Goal: Task Accomplishment & Management: Manage account settings

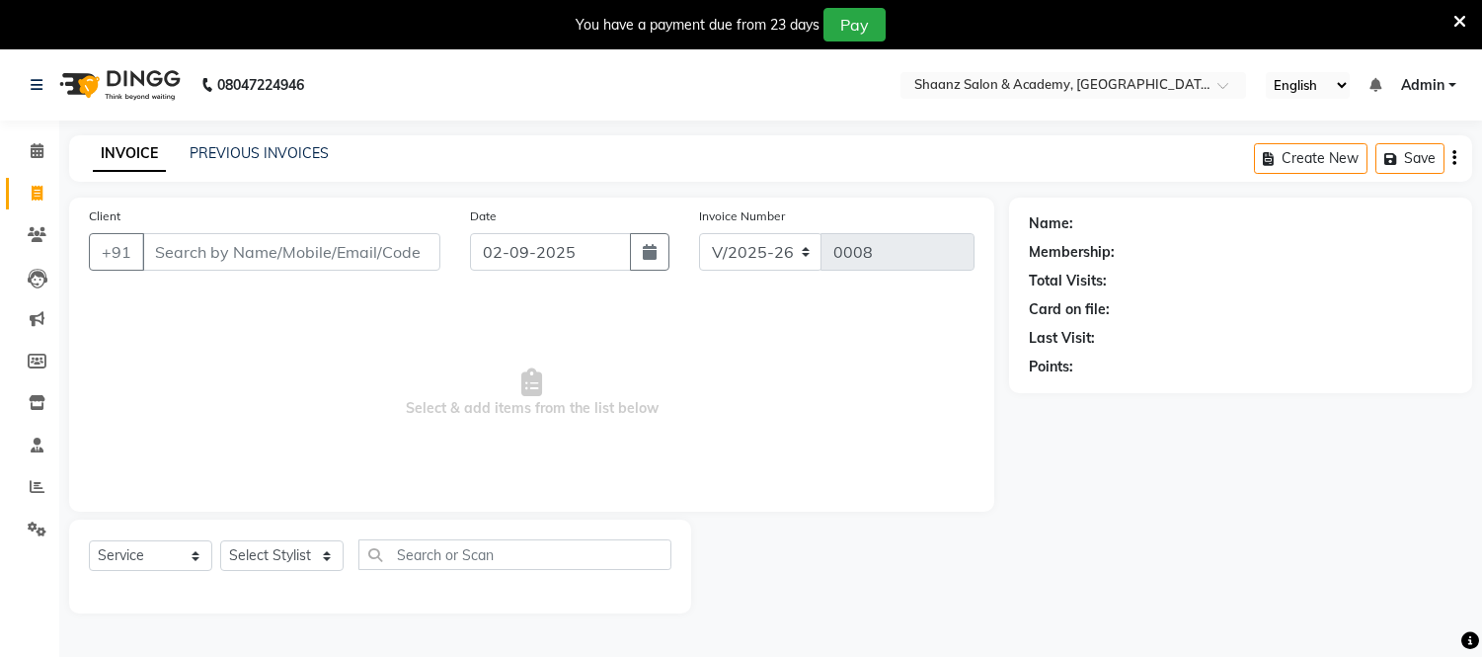
select select "8719"
select select "service"
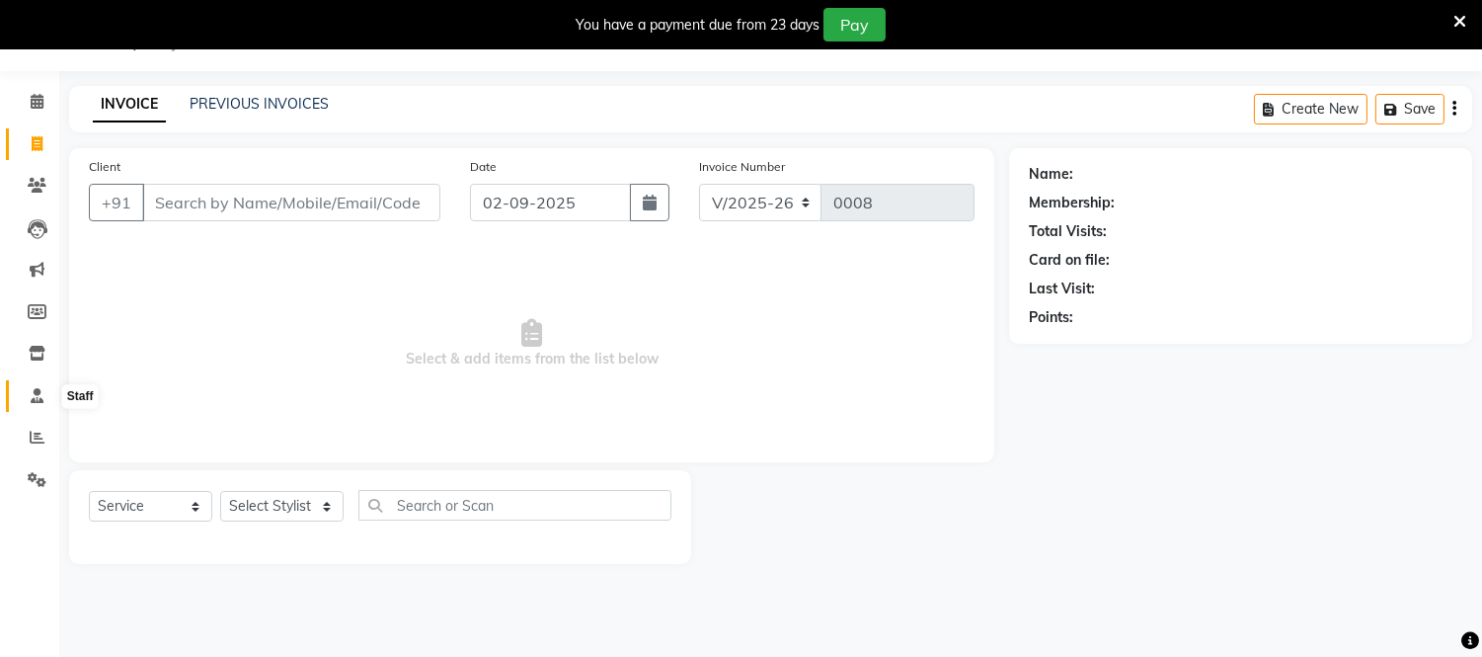
click at [40, 395] on icon at bounding box center [37, 395] width 13 height 15
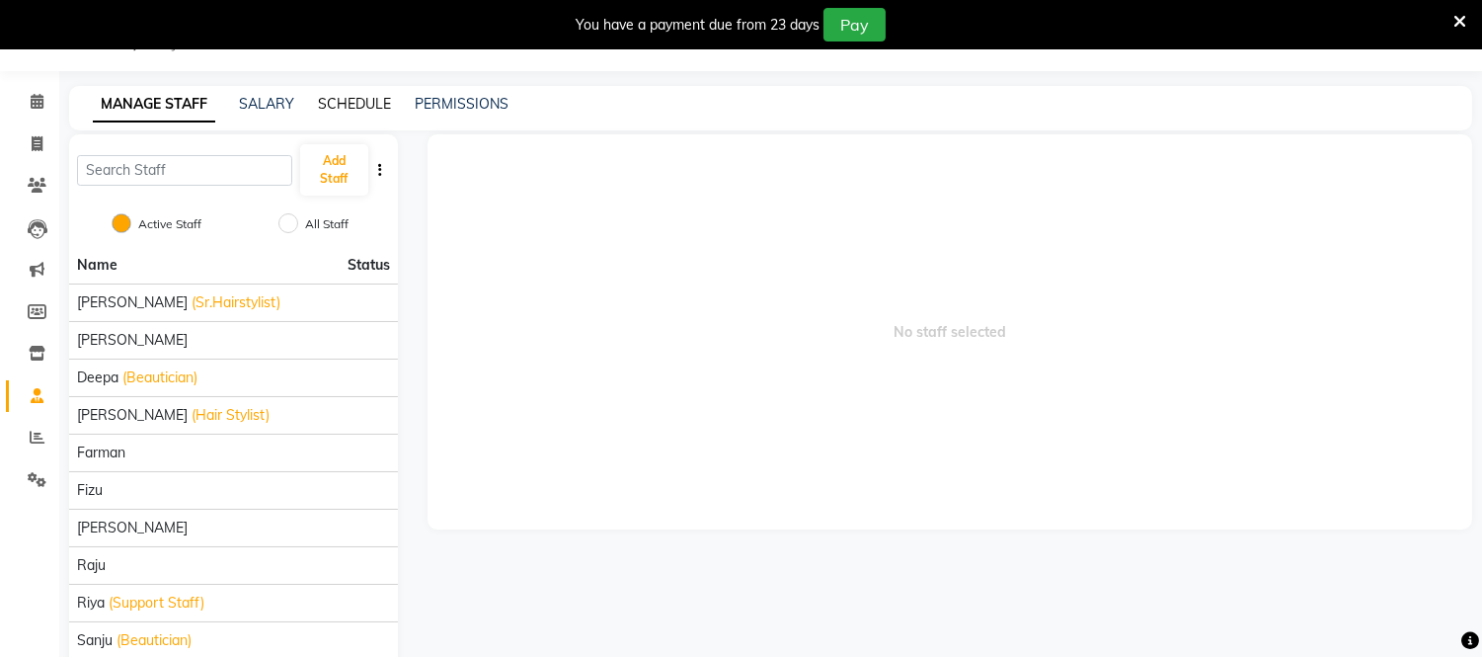
click at [363, 95] on link "SCHEDULE" at bounding box center [354, 104] width 73 height 18
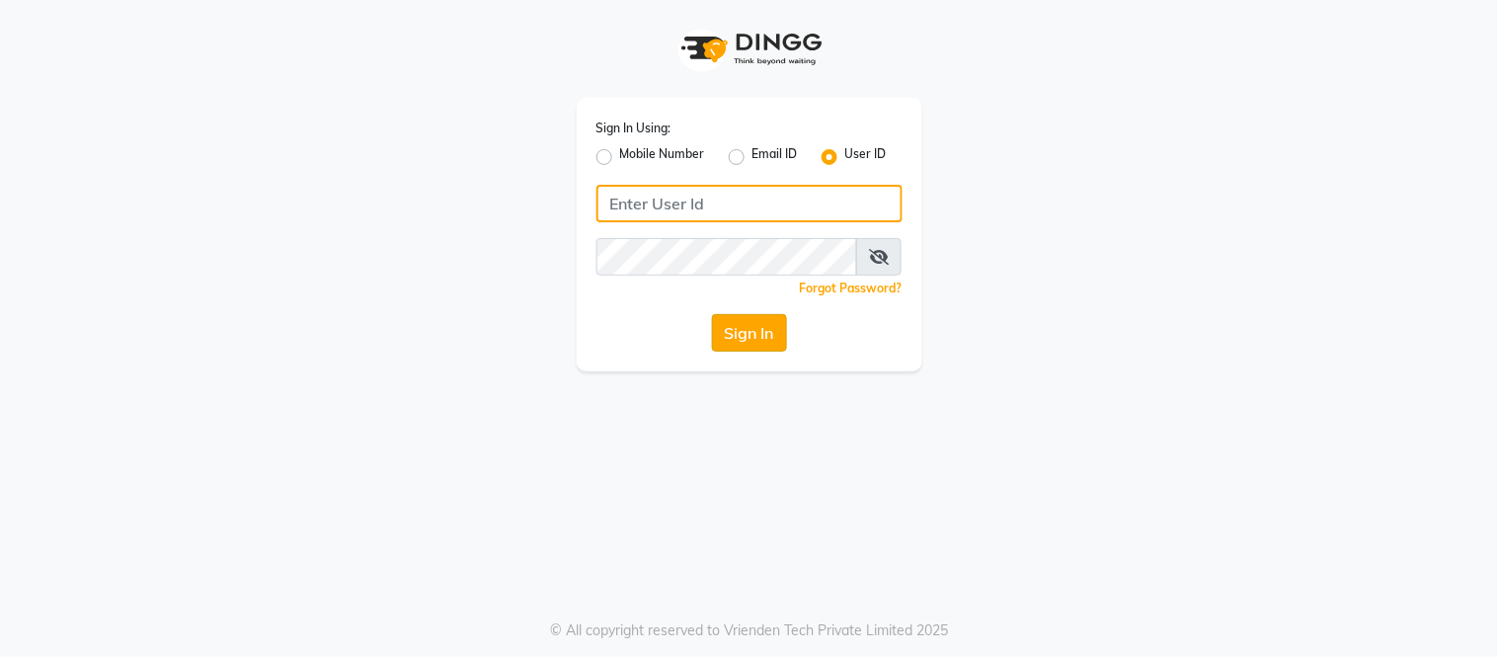
type input "shaan"
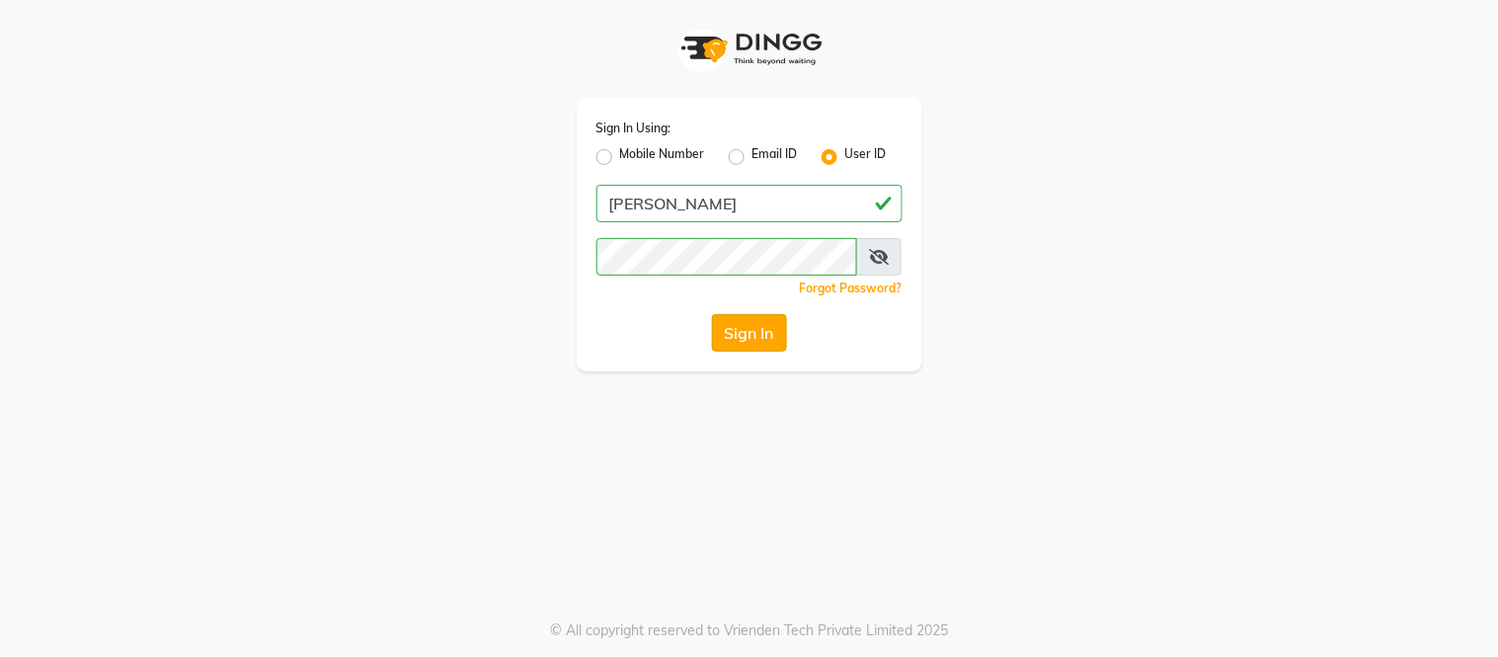
click at [766, 327] on button "Sign In" at bounding box center [749, 333] width 75 height 38
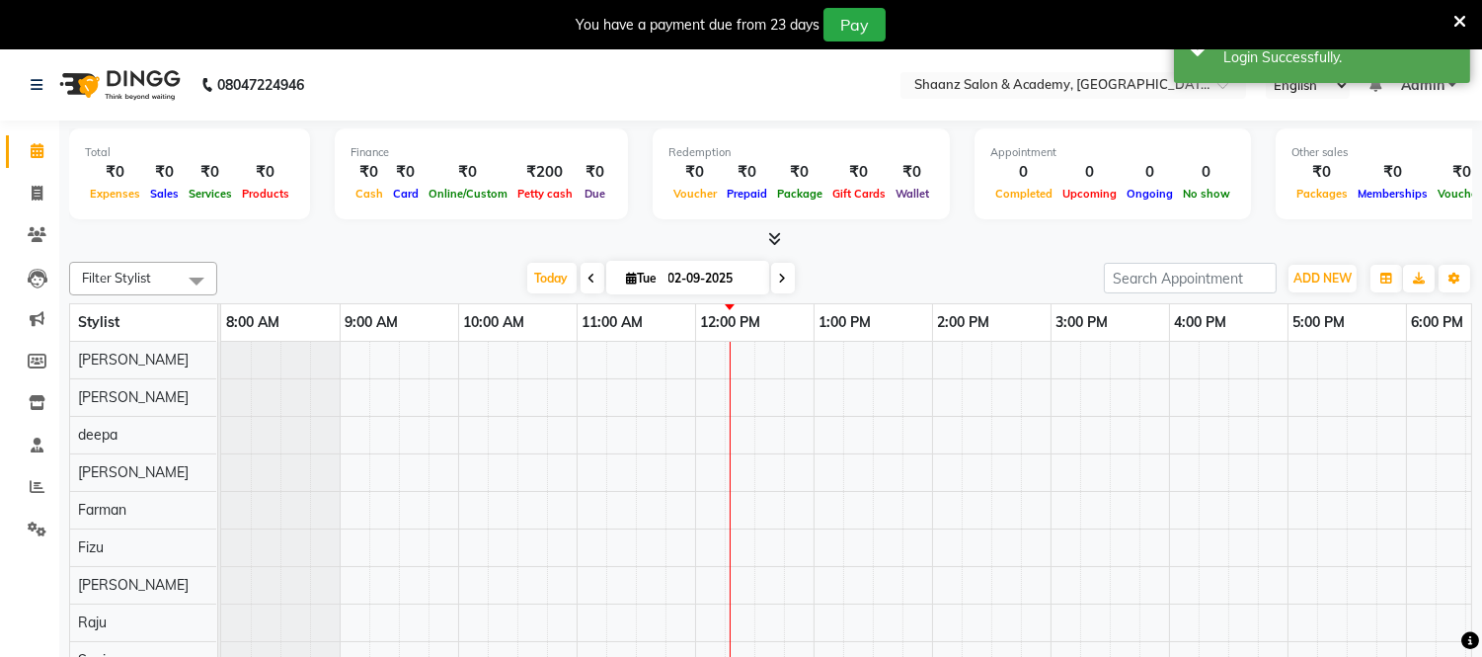
click at [122, 174] on div "₹0" at bounding box center [115, 172] width 60 height 23
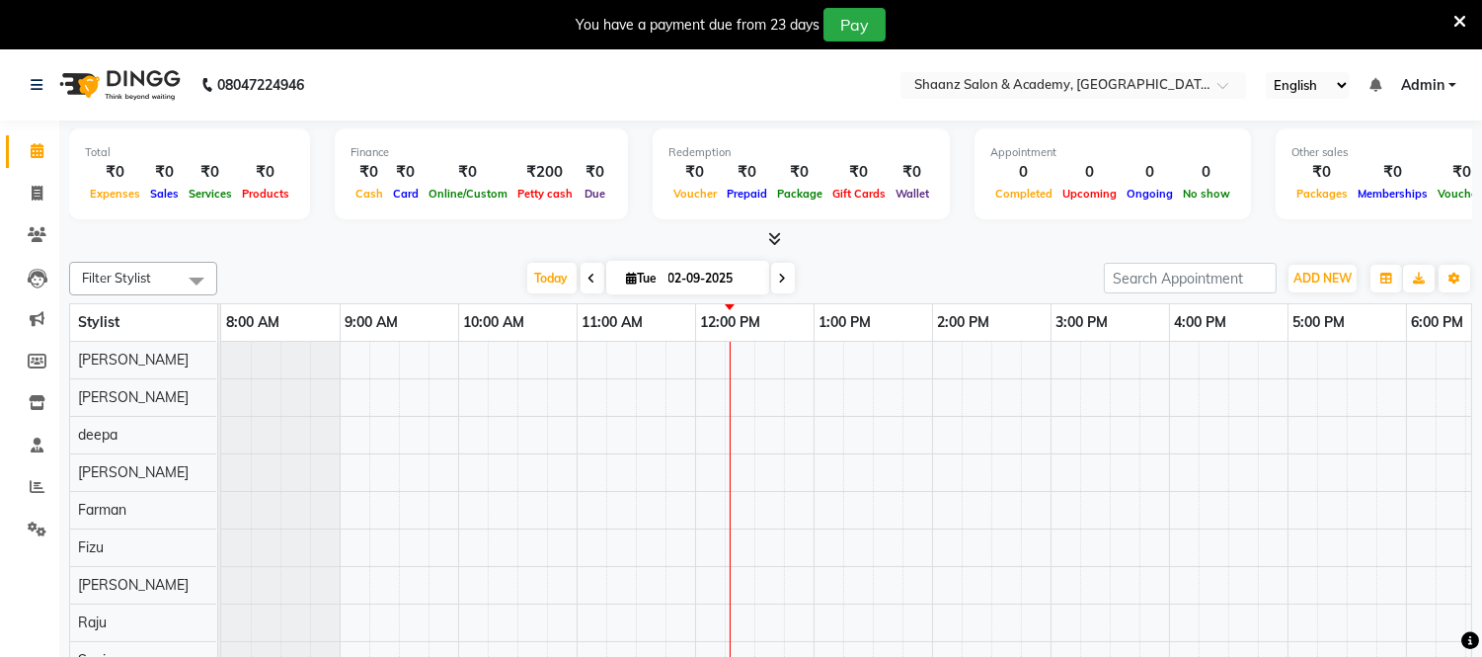
click at [105, 159] on div "Total" at bounding box center [189, 152] width 209 height 17
click at [192, 276] on span at bounding box center [196, 281] width 39 height 38
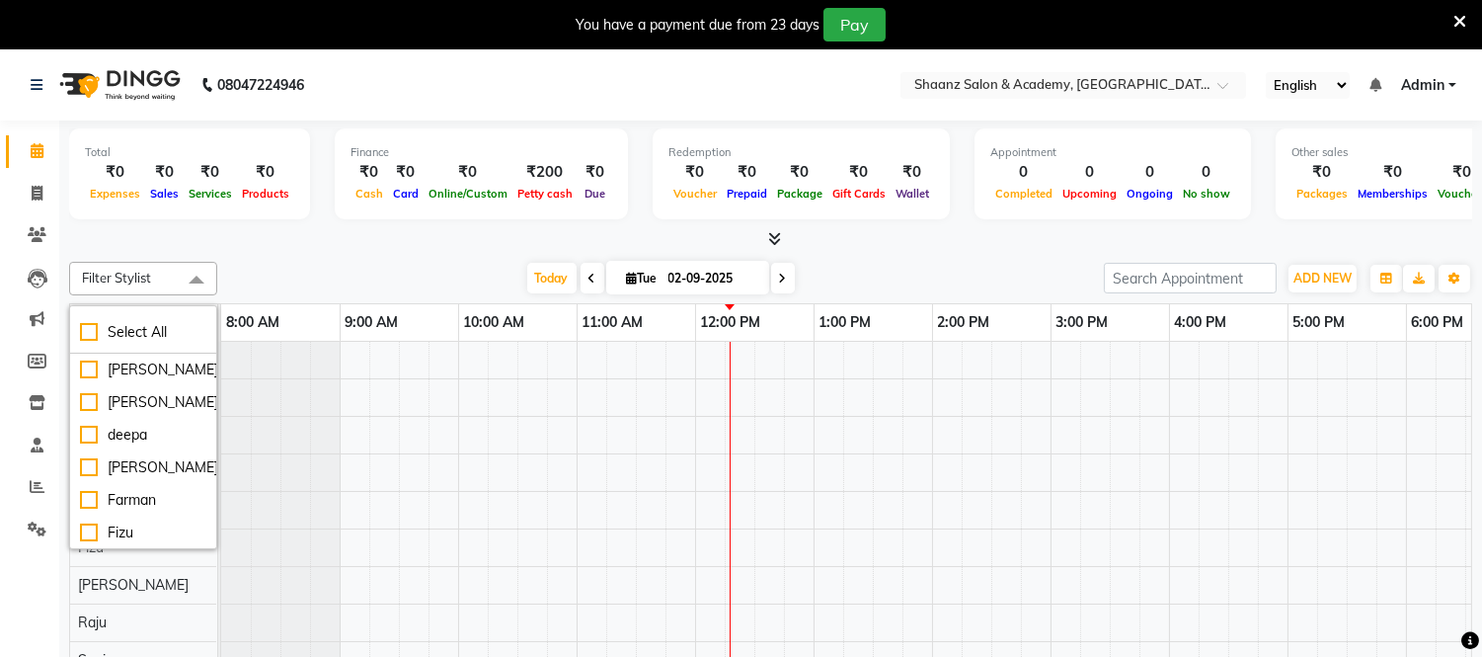
click at [192, 276] on span at bounding box center [196, 281] width 39 height 38
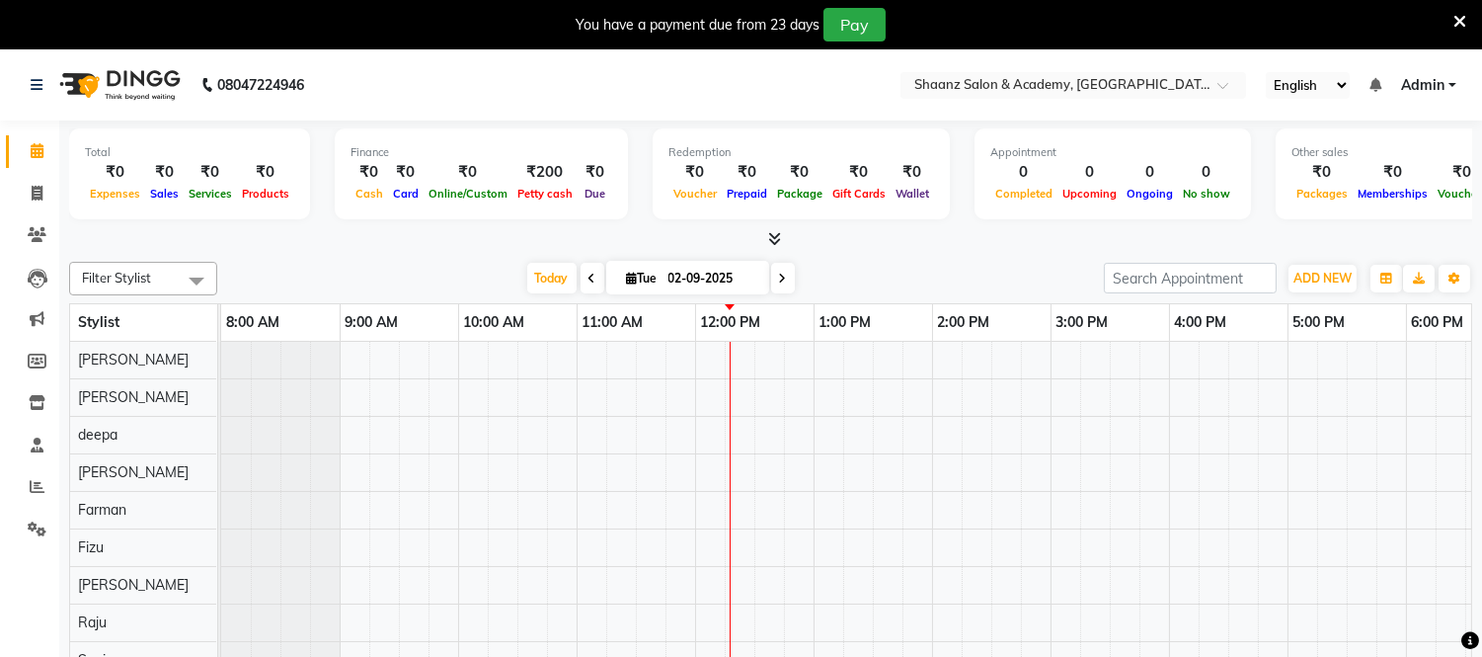
click at [192, 276] on span at bounding box center [196, 281] width 39 height 38
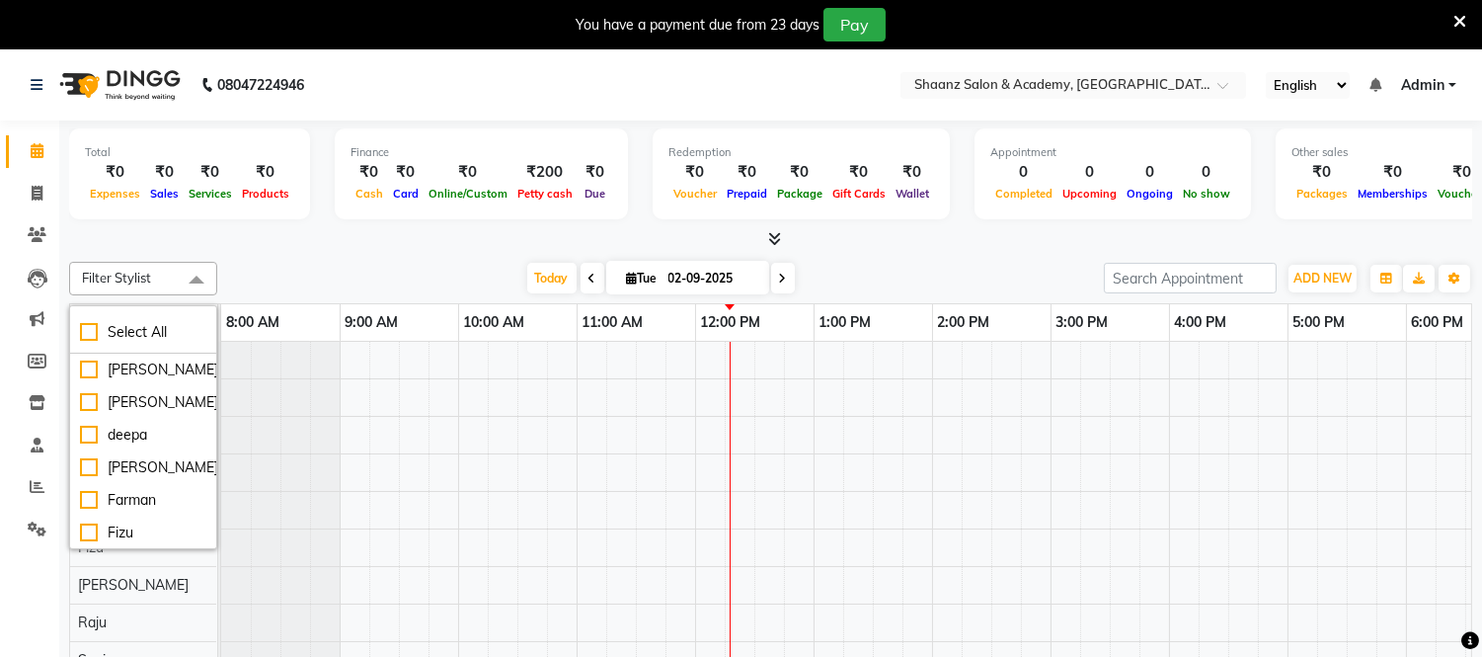
click at [287, 250] on div "Total ₹0 Expenses ₹0 Sales ₹0 Services ₹0 Products Finance ₹0 Cash ₹0 Card ₹0 O…" at bounding box center [770, 405] width 1423 height 571
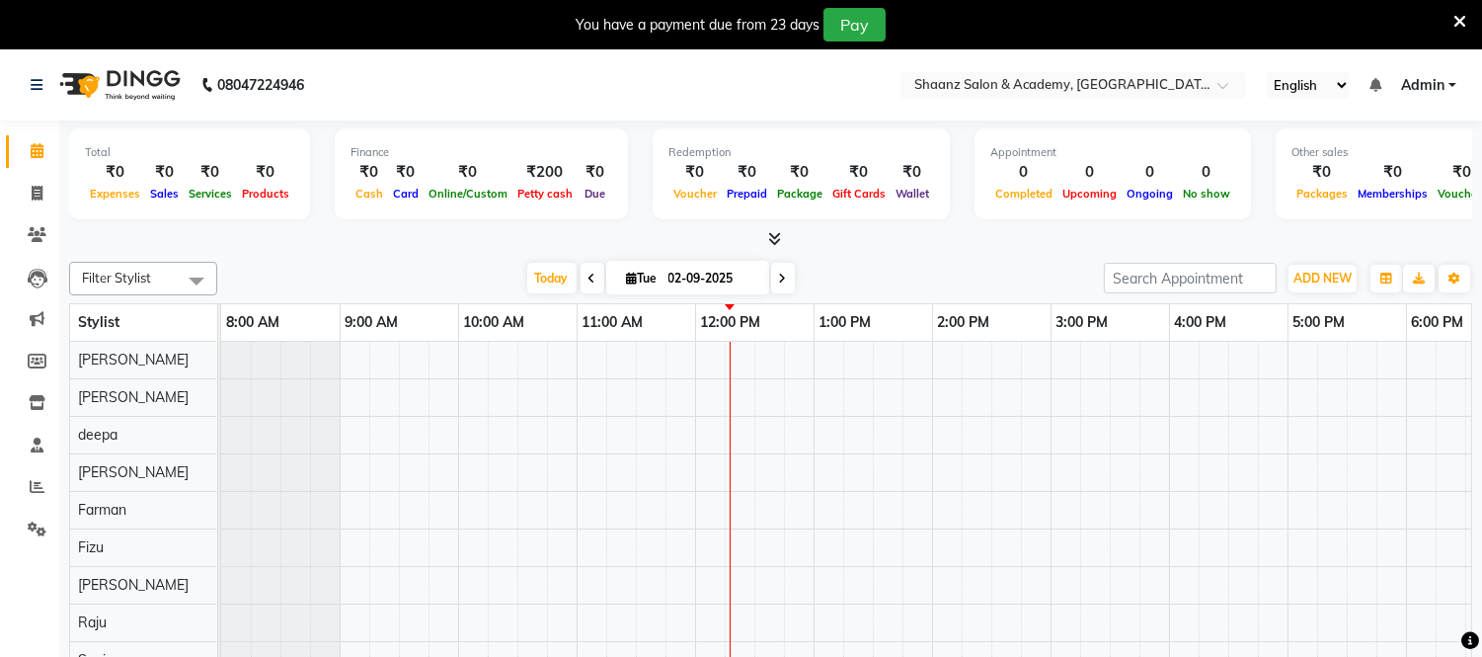
click at [287, 250] on div "Total ₹0 Expenses ₹0 Sales ₹0 Services ₹0 Products Finance ₹0 Cash ₹0 Card ₹0 O…" at bounding box center [770, 405] width 1423 height 571
click at [33, 194] on icon at bounding box center [37, 193] width 11 height 15
select select "8719"
select select "service"
